Goal: Task Accomplishment & Management: Manage account settings

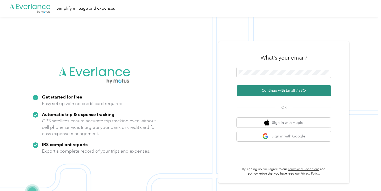
click at [283, 85] on button "Continue with Email / SSO" at bounding box center [284, 90] width 94 height 11
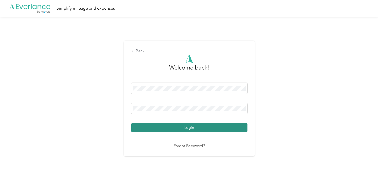
click at [182, 126] on button "Login" at bounding box center [189, 127] width 116 height 9
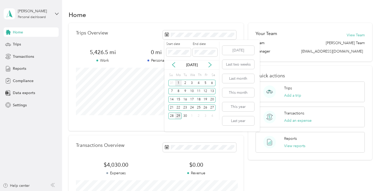
click at [179, 83] on div "1" at bounding box center [178, 83] width 7 height 7
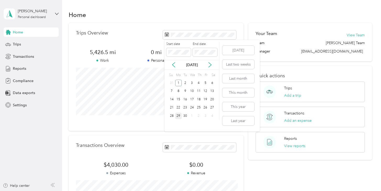
click at [178, 117] on div "29" at bounding box center [178, 116] width 7 height 7
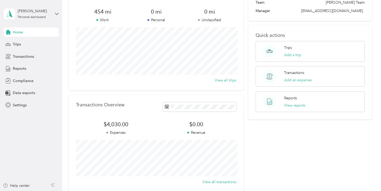
scroll to position [96, 0]
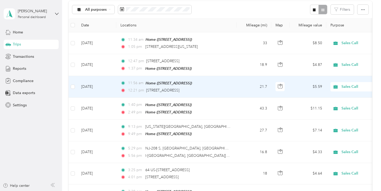
scroll to position [60, 0]
